Goal: Navigation & Orientation: Go to known website

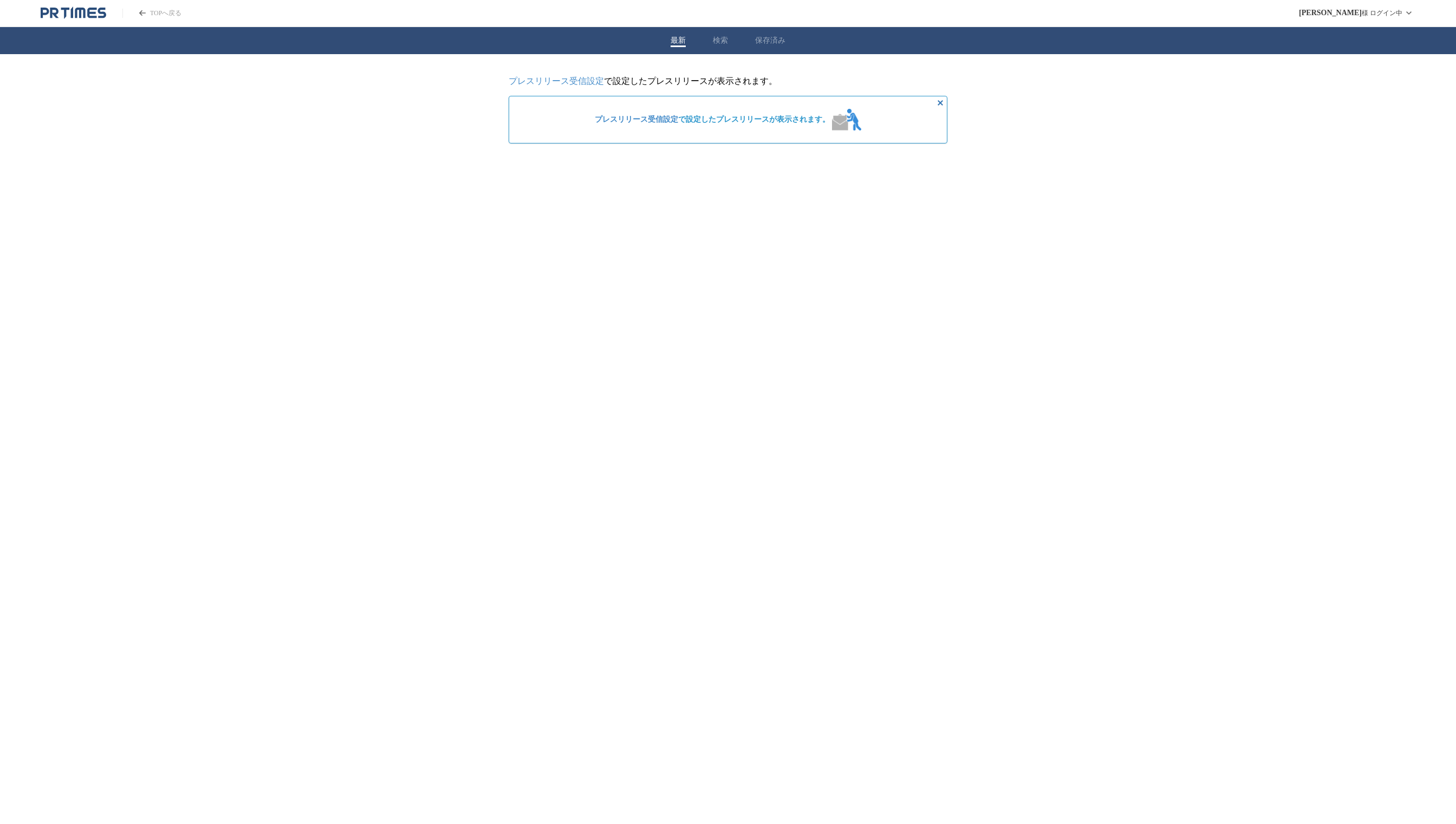
click at [665, 37] on div "最新 検索 保存済み" at bounding box center [728, 41] width 1456 height 27
click at [680, 40] on button "最新" at bounding box center [678, 40] width 15 height 10
click at [1349, 17] on span "[PERSON_NAME]" at bounding box center [1330, 13] width 63 height 9
click at [1343, 49] on link "プレスリリース受信設定" at bounding box center [1361, 43] width 108 height 34
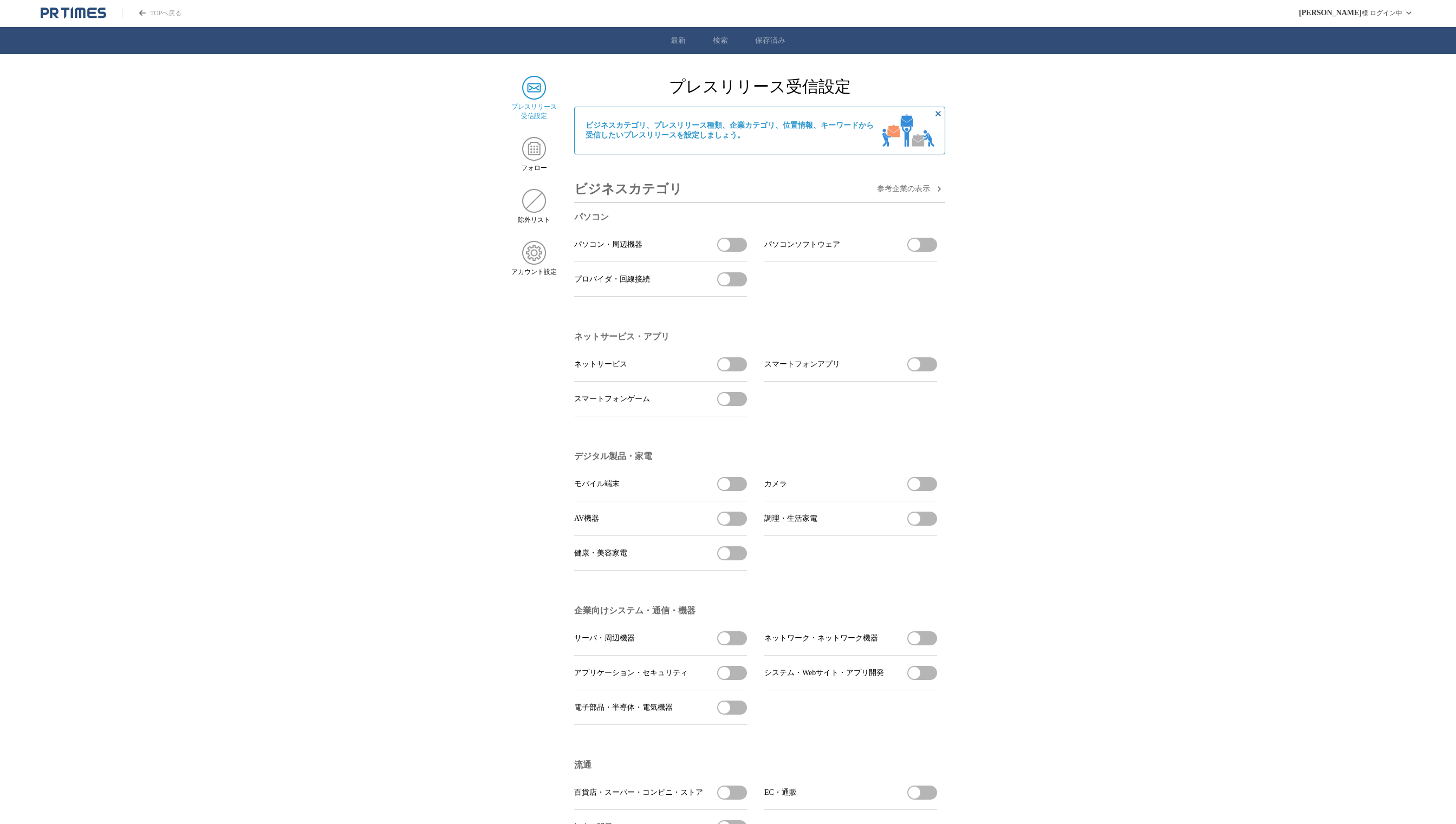
click at [73, 15] on icon "PR TIMESのトップページはこちら" at bounding box center [72, 12] width 2 height 11
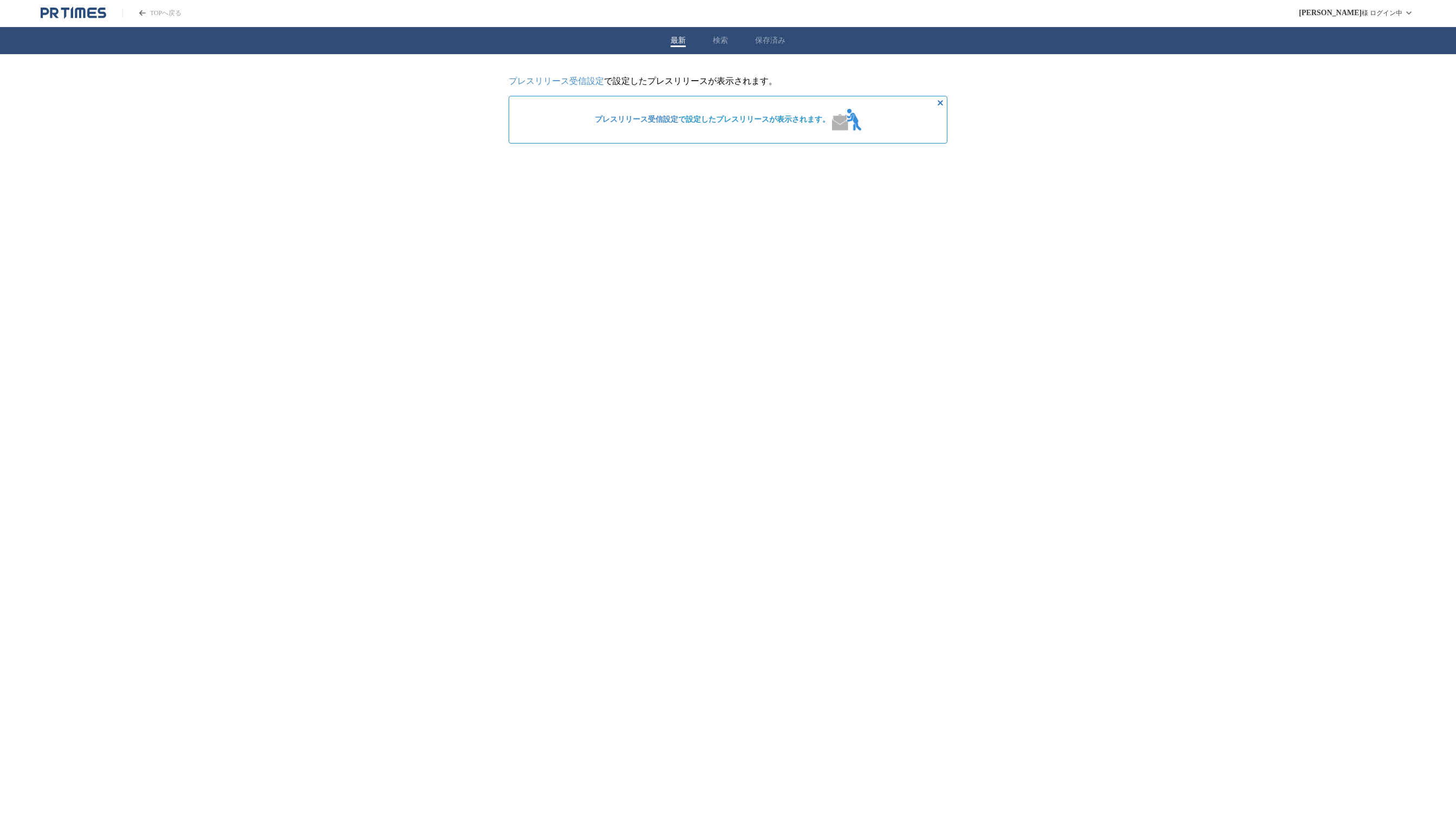
click at [82, 24] on header "TOPへ戻る [PERSON_NAME] ログイン中" at bounding box center [728, 13] width 1456 height 27
click at [49, 13] on icon "PR TIMESのトップページはこちら" at bounding box center [73, 13] width 66 height 13
